Goal: Find specific page/section: Find specific page/section

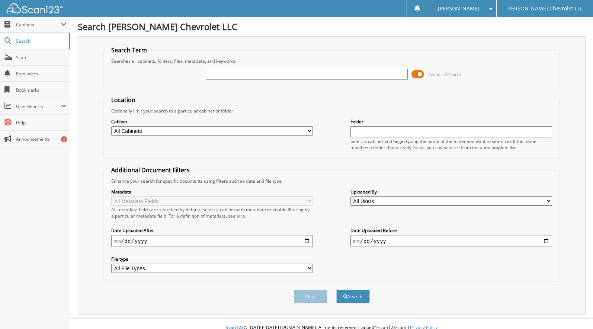
click at [417, 77] on span at bounding box center [417, 74] width 13 height 11
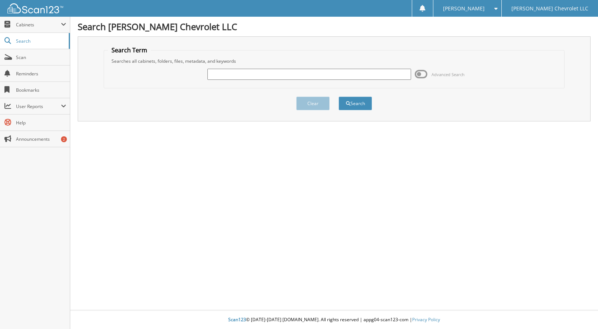
click at [276, 76] on input "text" at bounding box center [309, 74] width 204 height 11
type input "421234"
click at [339, 97] on button "Search" at bounding box center [355, 104] width 33 height 14
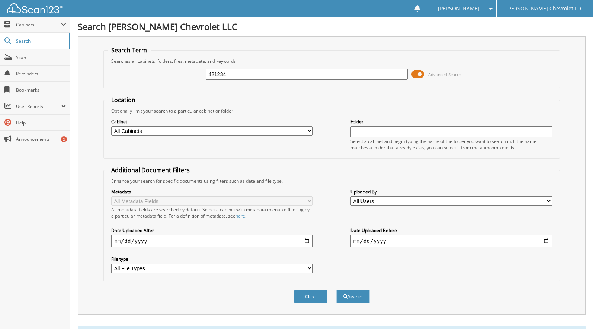
click at [420, 74] on span at bounding box center [417, 74] width 13 height 11
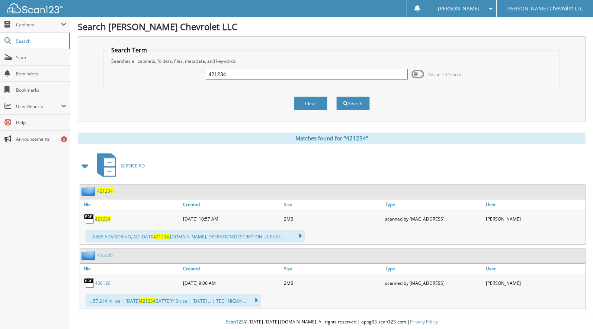
click at [104, 220] on span "421234" at bounding box center [103, 219] width 16 height 6
